Goal: Task Accomplishment & Management: Use online tool/utility

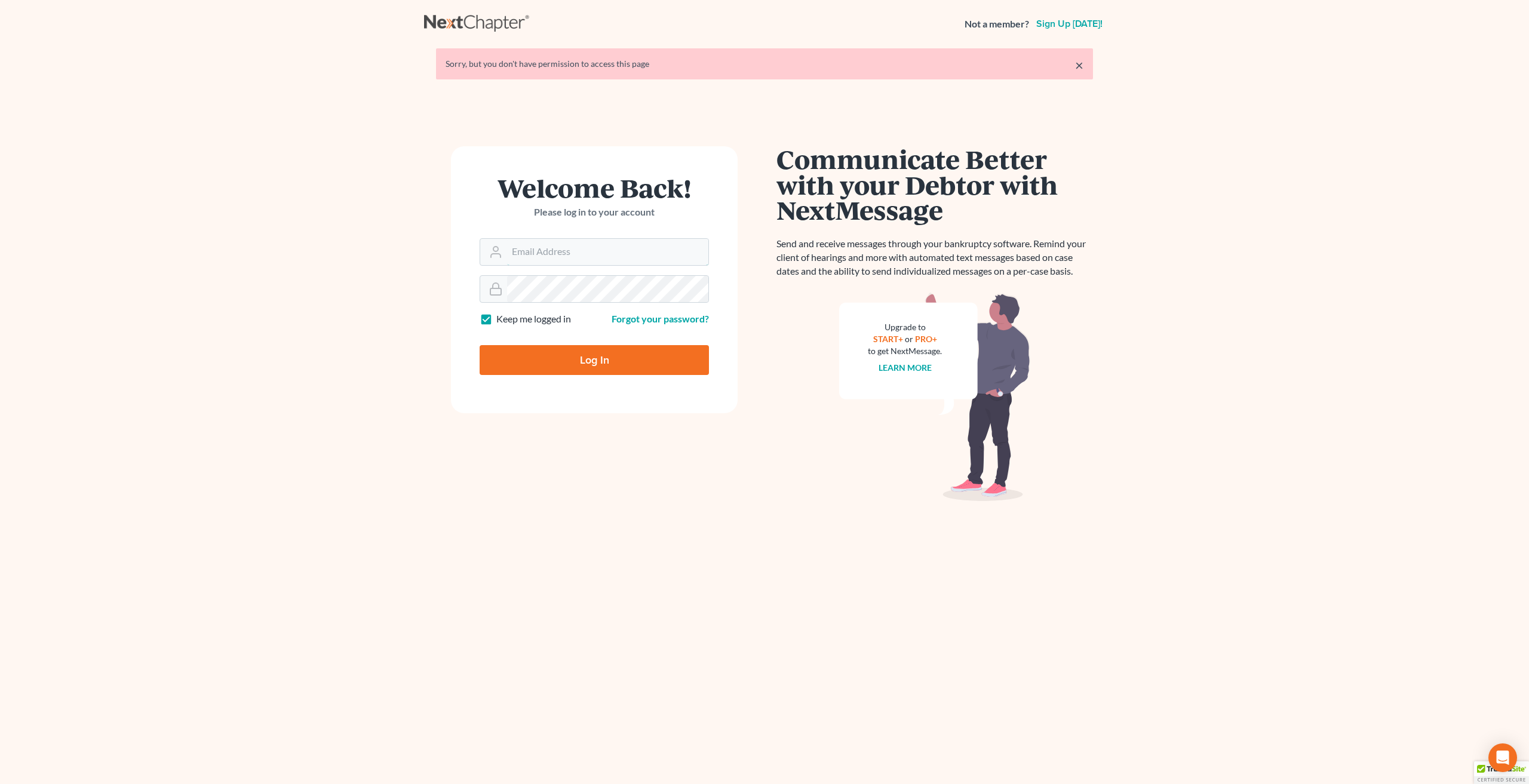
type input "jclements@kecklegal.com"
click at [610, 369] on input "Log In" at bounding box center [594, 360] width 229 height 30
type input "Thinking..."
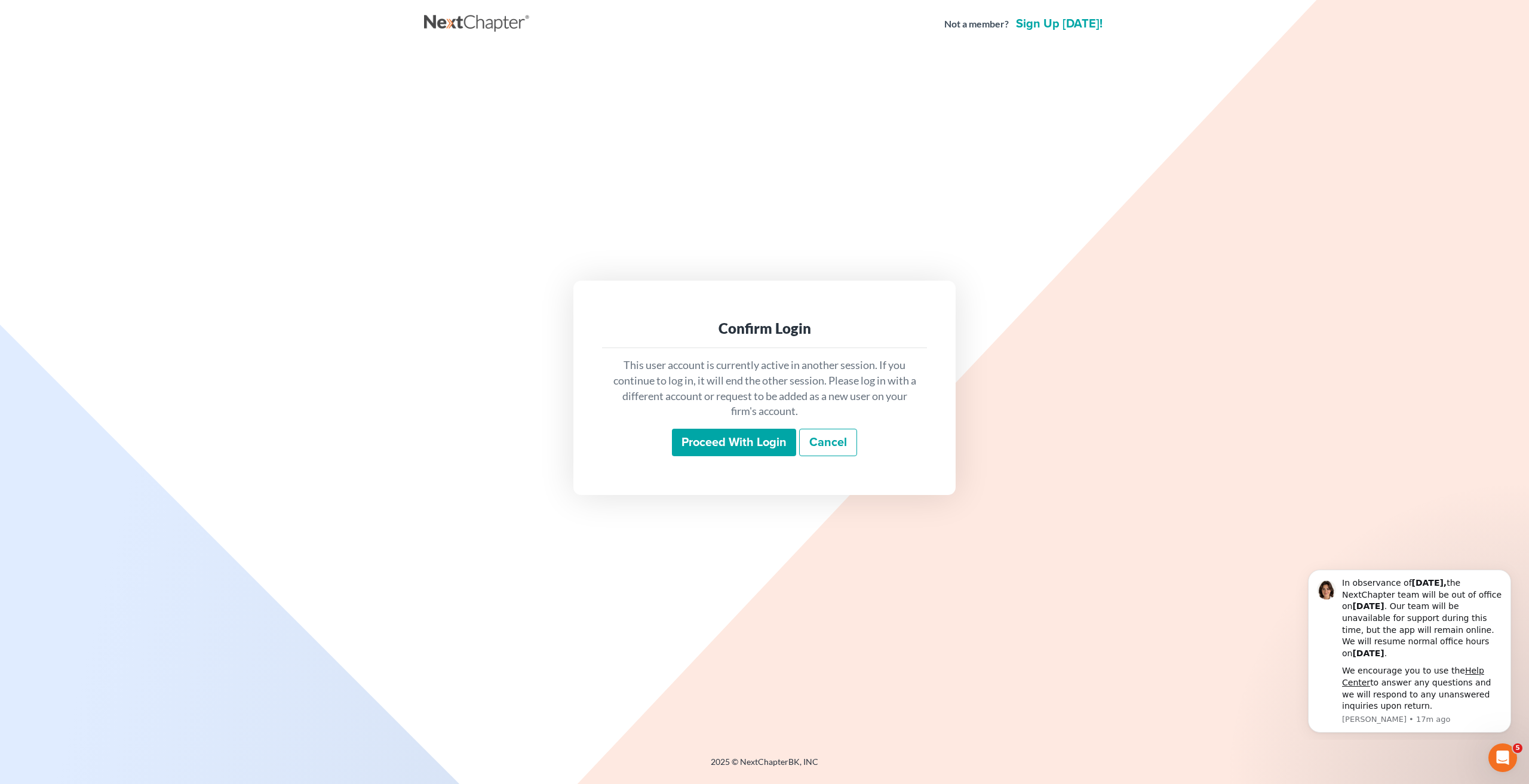
click at [737, 443] on input "Proceed with login" at bounding box center [734, 442] width 124 height 27
